Goal: Information Seeking & Learning: Check status

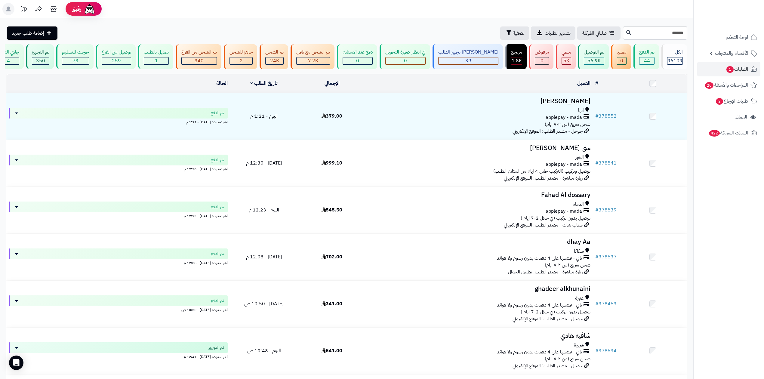
click at [623, 34] on input "******" at bounding box center [655, 33] width 64 height 14
type input "******"
click at [624, 32] on button at bounding box center [628, 32] width 9 height 11
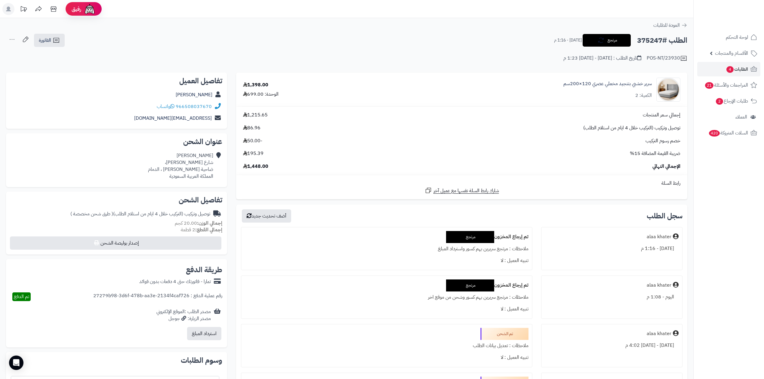
click at [554, 109] on td "إجمالي سعر المنتجات 1,215.65 توصيل وتركيب (التركيب خلال 4 ايام من استلام الطلب)…" at bounding box center [461, 141] width 451 height 68
click at [564, 99] on div "سرير خشبي بتنجيد مخملي عصري 120×200سم الكمية: 2" at bounding box center [523, 90] width 323 height 24
click at [573, 104] on td "سرير خشبي بتنجيد مخملي عصري 120×200سم الكمية: 2" at bounding box center [524, 90] width 328 height 34
drag, startPoint x: 176, startPoint y: 105, endPoint x: 222, endPoint y: 109, distance: 45.6
click at [222, 109] on div "966508037670 واتساب" at bounding box center [117, 107] width 212 height 12
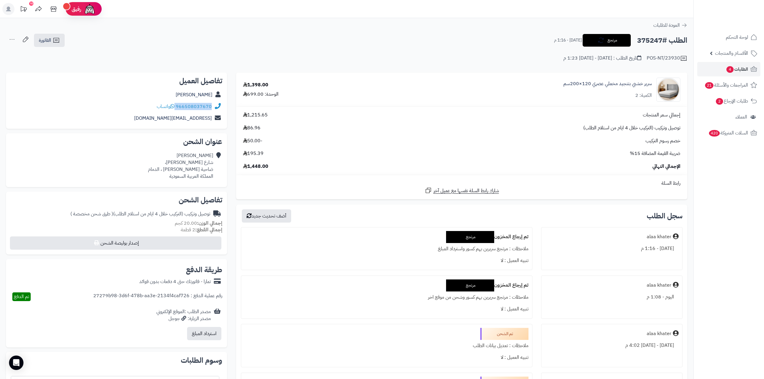
copy div "966508037670"
click at [710, 67] on link "الطلبات 4" at bounding box center [728, 69] width 63 height 14
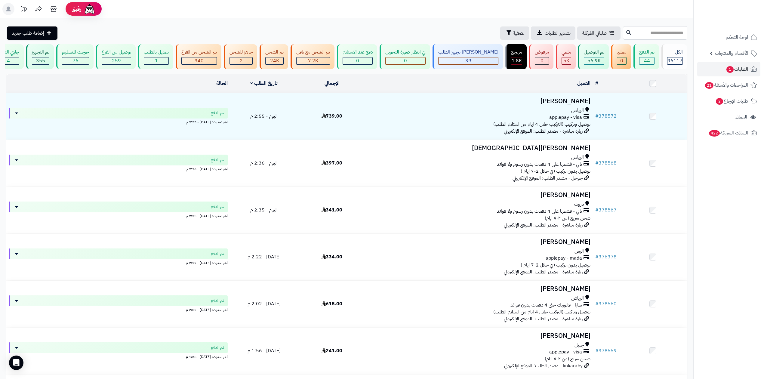
click at [629, 35] on input "text" at bounding box center [655, 33] width 64 height 14
click at [745, 210] on nav "لوحة التحكم الأقسام والمنتجات المنتجات الأقسام الماركات مواصفات المنتجات مواصفا…" at bounding box center [729, 197] width 71 height 379
click at [623, 37] on input "text" at bounding box center [655, 33] width 64 height 14
type input "******"
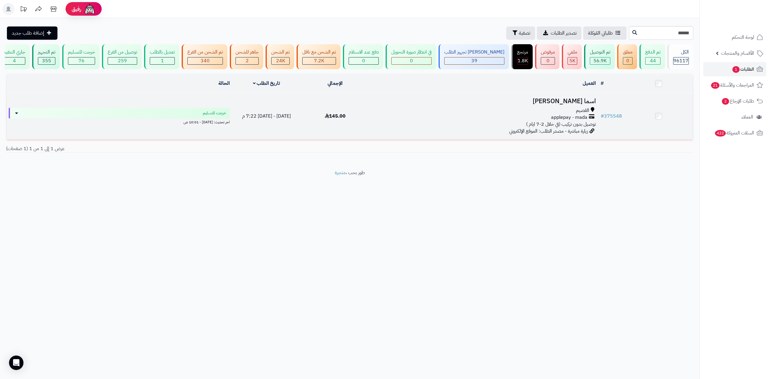
click at [556, 107] on div "القصيم" at bounding box center [484, 110] width 224 height 7
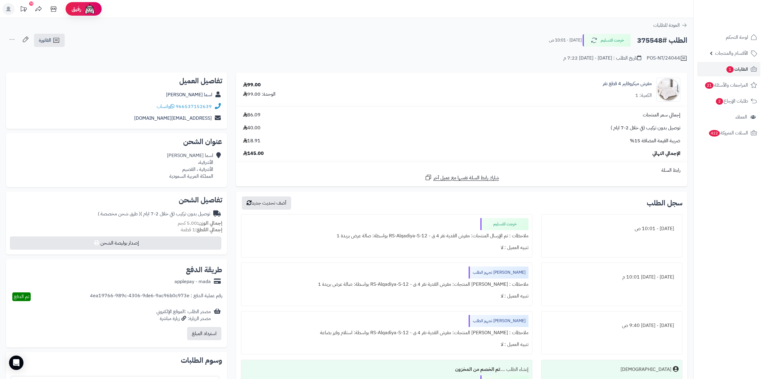
click at [643, 38] on h2 "الطلب #375548" at bounding box center [662, 40] width 50 height 12
copy h2 "375548"
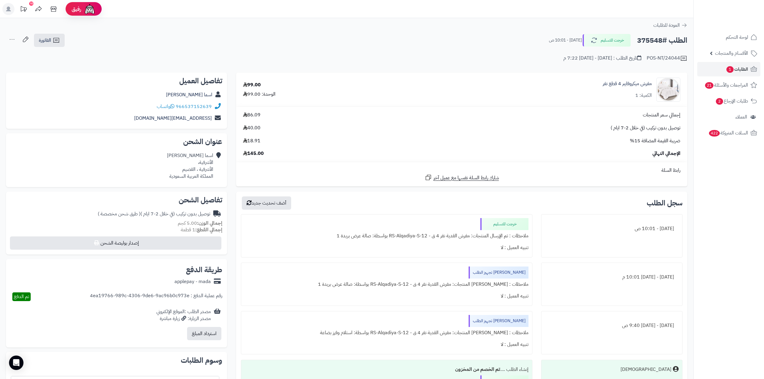
copy h2 "375548"
